Goal: Entertainment & Leisure: Consume media (video, audio)

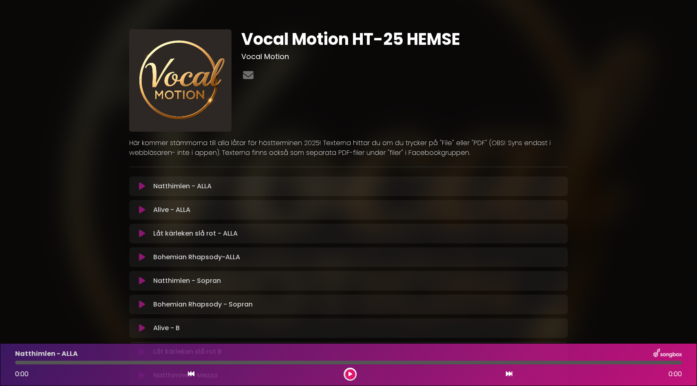
click at [142, 326] on icon at bounding box center [142, 328] width 6 height 8
click at [521, 365] on div "Låt kärleken slå rot B 0:01 4:46" at bounding box center [348, 364] width 676 height 32
click at [159, 327] on p "Alive - B Loading Track..." at bounding box center [166, 328] width 26 height 10
click at [144, 325] on icon at bounding box center [142, 328] width 6 height 8
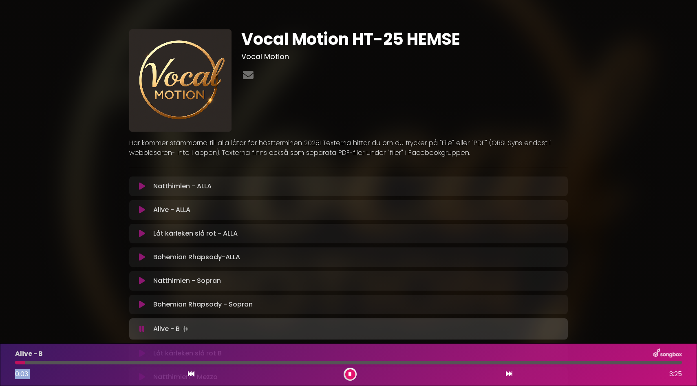
drag, startPoint x: 19, startPoint y: 362, endPoint x: 331, endPoint y: 381, distance: 312.6
click at [331, 381] on div "Alive - B 0:03 3:25" at bounding box center [348, 364] width 697 height 43
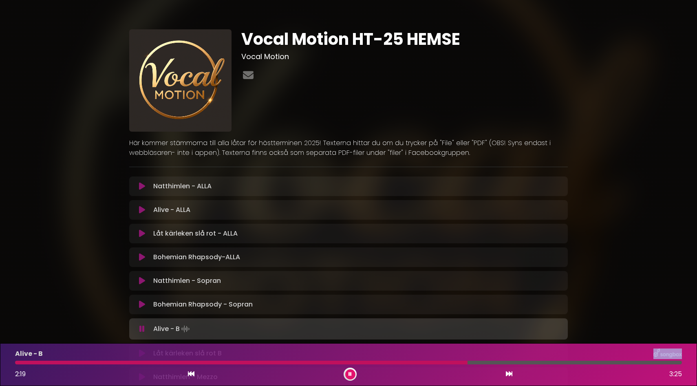
drag, startPoint x: 330, startPoint y: 363, endPoint x: 467, endPoint y: 358, distance: 136.5
click at [467, 358] on div "Alive - B 2:19 3:25" at bounding box center [348, 364] width 676 height 32
drag, startPoint x: 475, startPoint y: 363, endPoint x: 505, endPoint y: 363, distance: 31.0
click at [505, 363] on div at bounding box center [260, 362] width 490 height 4
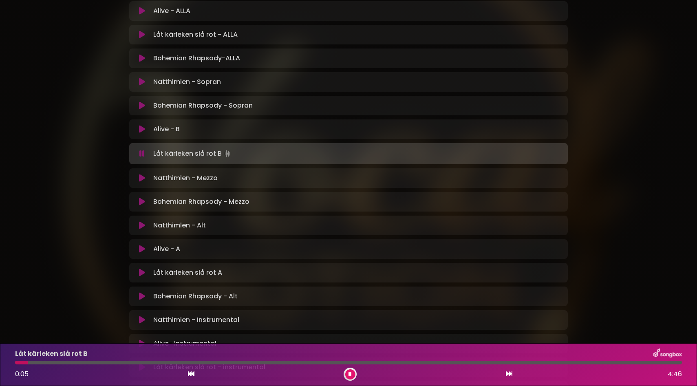
scroll to position [205, 0]
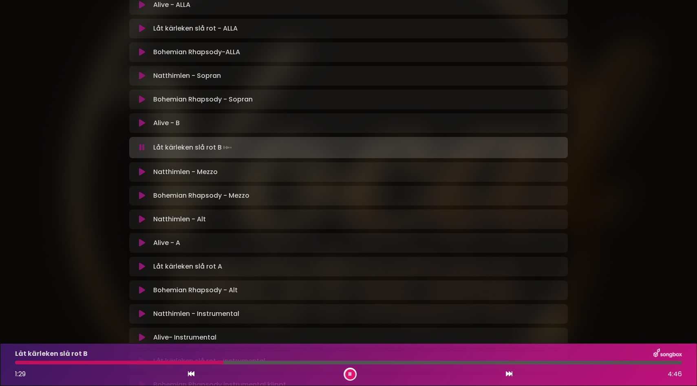
click at [163, 360] on div "Låt kärleken slå rot B 1:29 4:46" at bounding box center [348, 364] width 676 height 32
click at [160, 362] on div at bounding box center [348, 362] width 666 height 4
drag, startPoint x: 160, startPoint y: 363, endPoint x: 144, endPoint y: 363, distance: 16.3
click at [144, 363] on div at bounding box center [348, 362] width 666 height 4
click at [129, 360] on div at bounding box center [93, 362] width 156 height 4
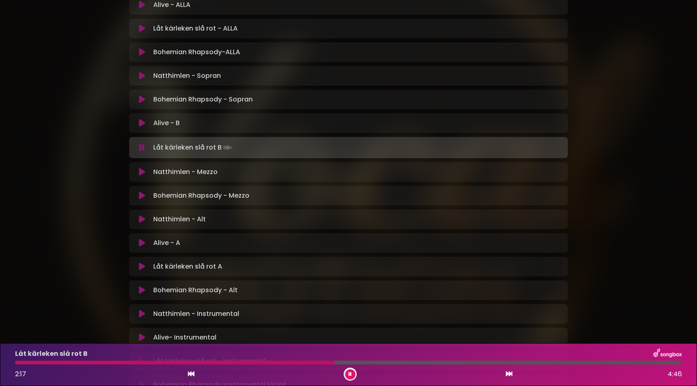
click at [297, 361] on div at bounding box center [174, 362] width 319 height 4
